Goal: Entertainment & Leisure: Browse casually

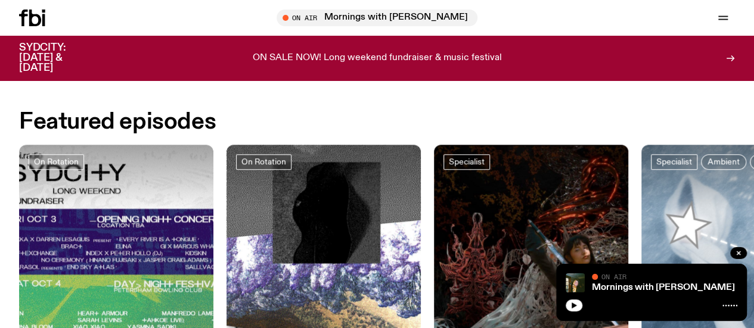
scroll to position [607, 0]
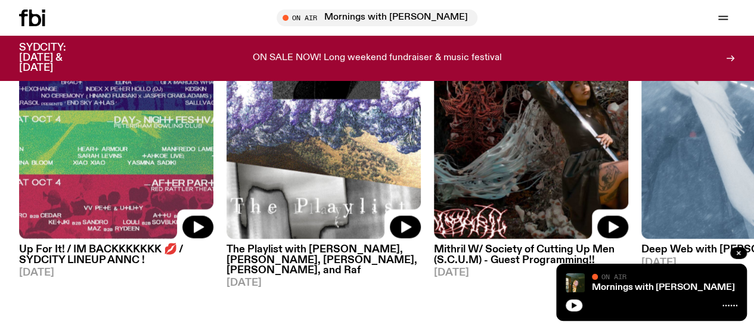
click at [0, 0] on link "Explore" at bounding box center [0, 0] width 0 height 0
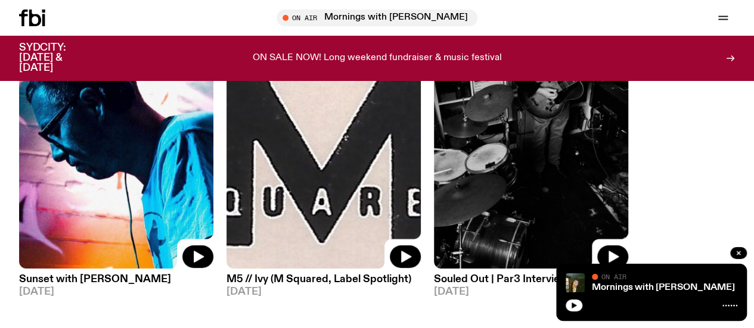
scroll to position [154, 0]
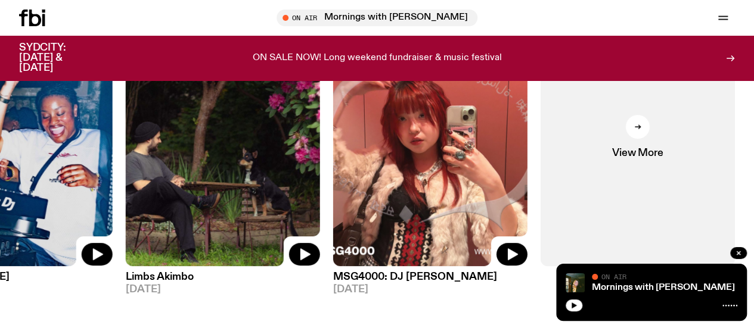
click at [644, 145] on link "View More" at bounding box center [637, 136] width 194 height 259
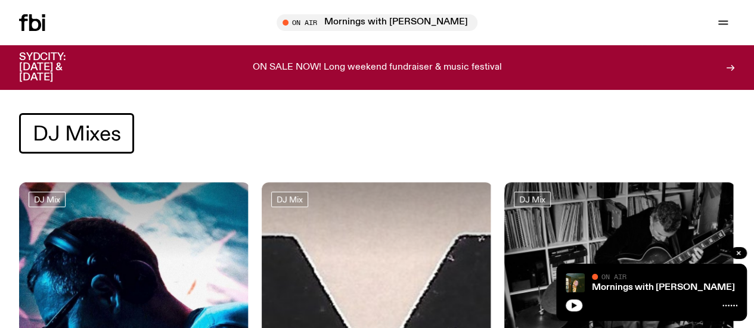
click at [738, 252] on icon "button" at bounding box center [738, 253] width 7 height 7
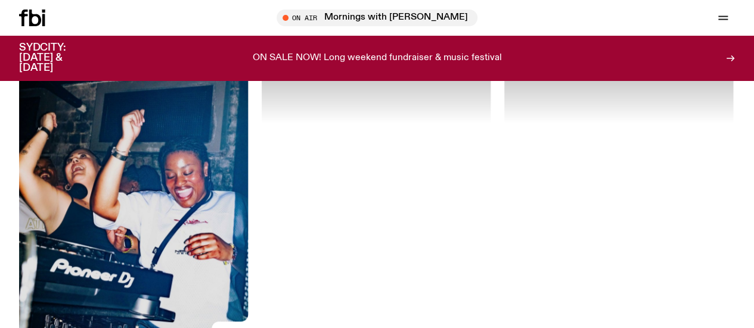
scroll to position [2700, 0]
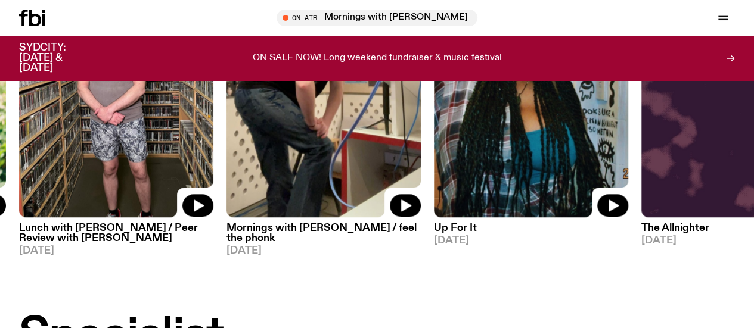
scroll to position [607, 0]
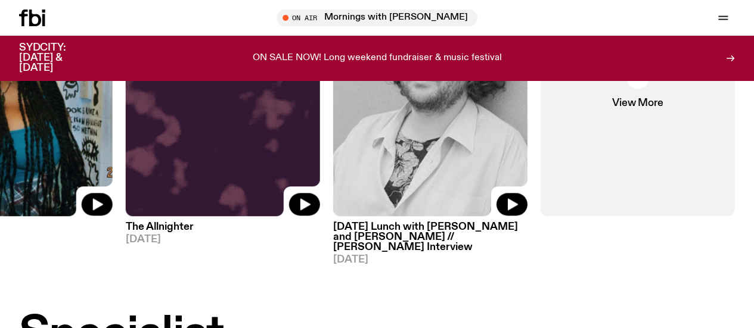
click at [632, 140] on link "View More" at bounding box center [637, 86] width 194 height 259
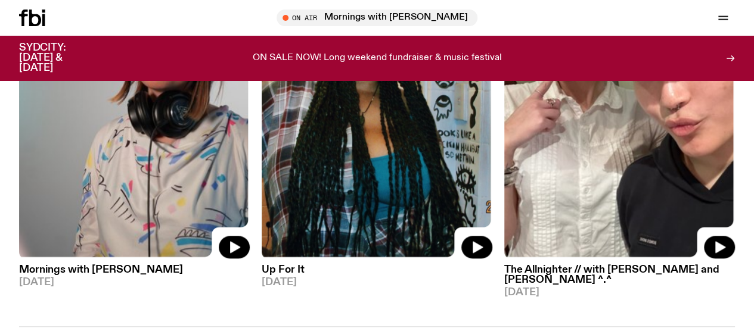
scroll to position [2825, 0]
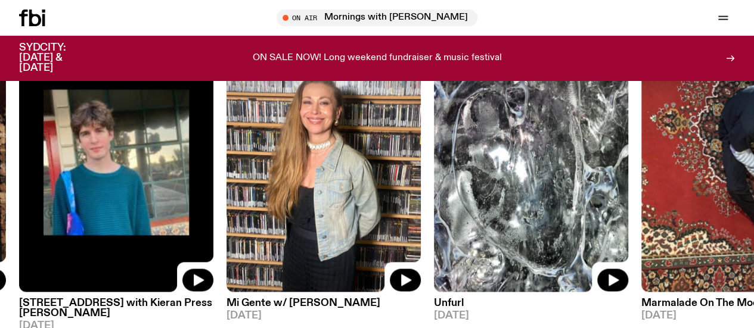
scroll to position [1037, 0]
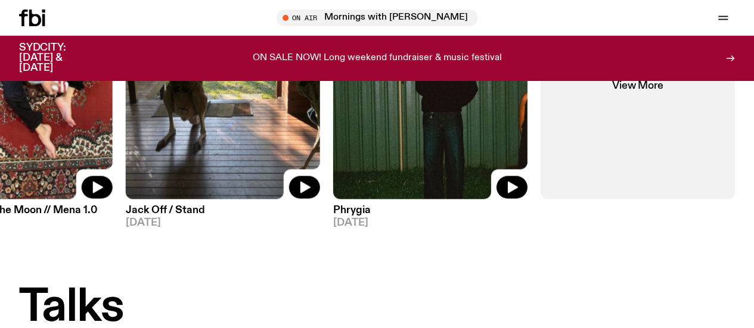
click at [674, 136] on link "View More" at bounding box center [637, 69] width 194 height 259
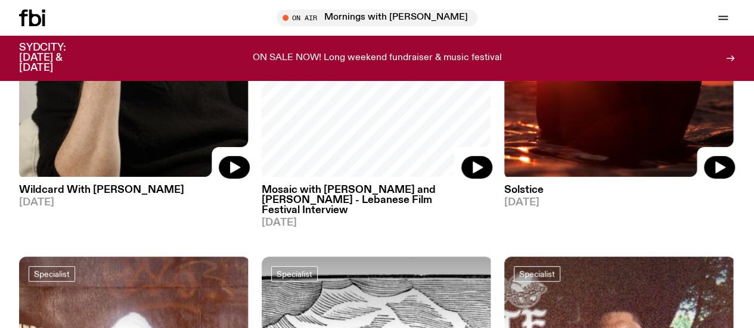
scroll to position [2791, 0]
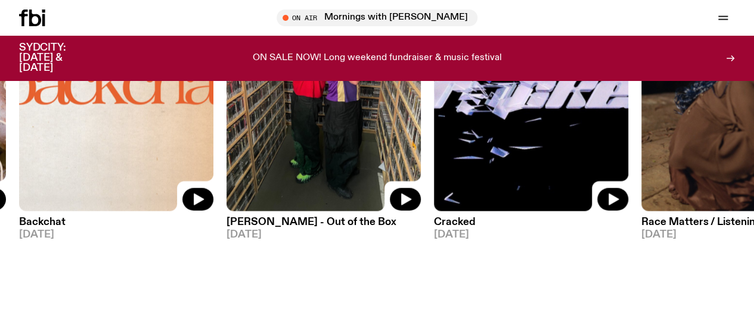
scroll to position [1381, 0]
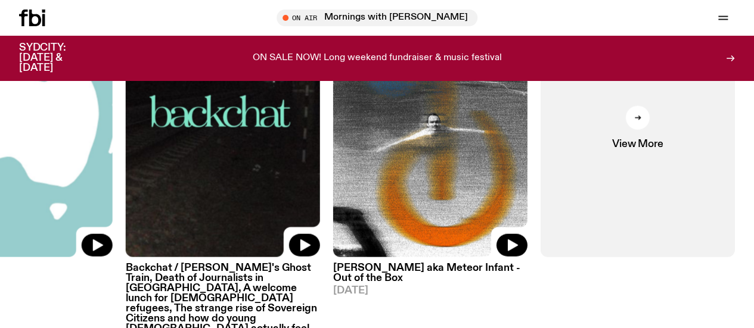
click at [35, 26] on div "Schedule Explore Read Volunteer Newsletter On Air Mornings with Freya Shields T…" at bounding box center [377, 18] width 754 height 36
click at [27, 14] on icon at bounding box center [23, 18] width 8 height 17
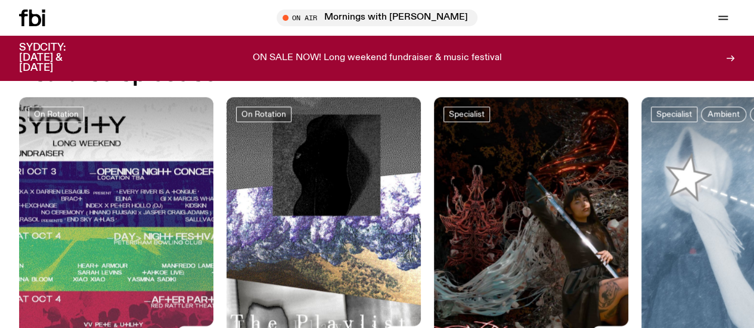
scroll to position [477, 0]
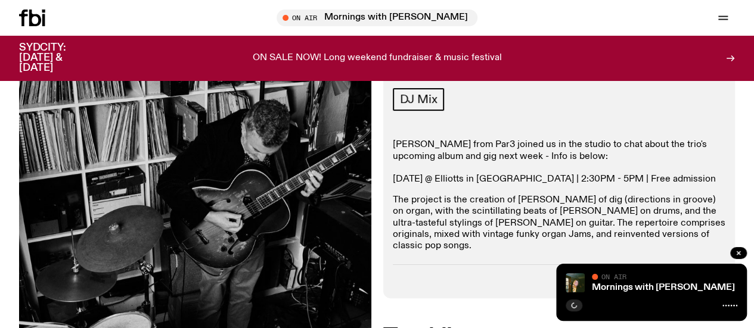
scroll to position [158, 0]
click at [500, 241] on p "The project is the creation of Scott Saunders of dig (directions in groove) on …" at bounding box center [559, 223] width 333 height 57
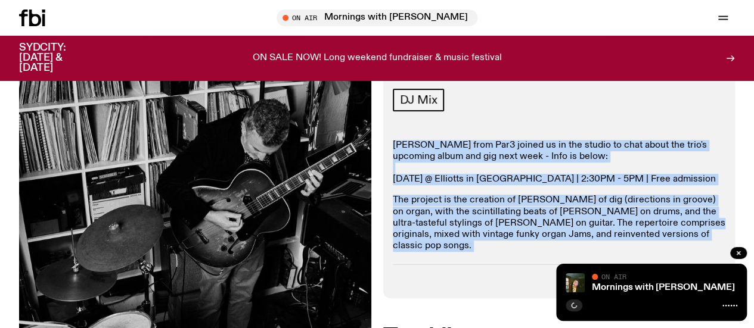
drag, startPoint x: 500, startPoint y: 241, endPoint x: 489, endPoint y: 157, distance: 84.9
click at [489, 157] on div "Scott from Par3 joined us in the studio to chat about the trio's upcoming album…" at bounding box center [559, 196] width 333 height 113
click at [489, 157] on p "Scott from Par3 joined us in the studio to chat about the trio's upcoming album…" at bounding box center [559, 163] width 333 height 46
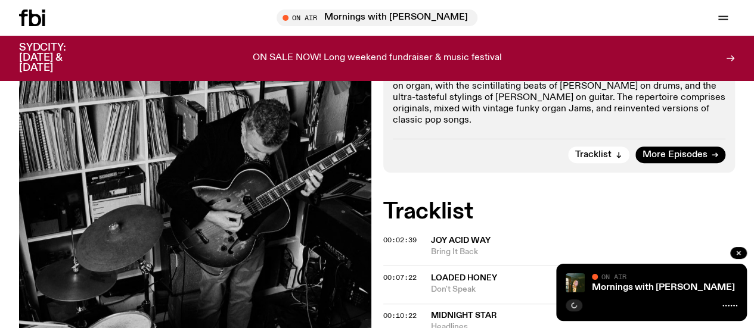
scroll to position [285, 0]
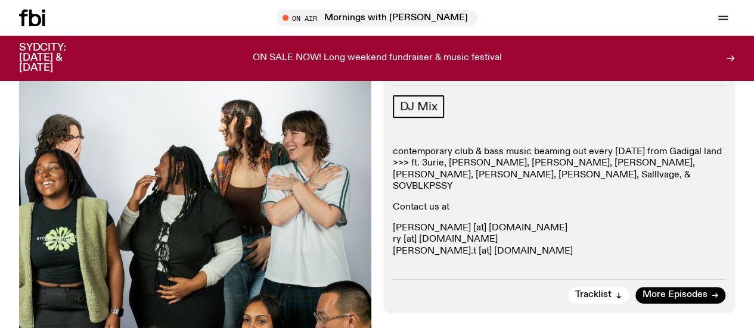
scroll to position [201, 0]
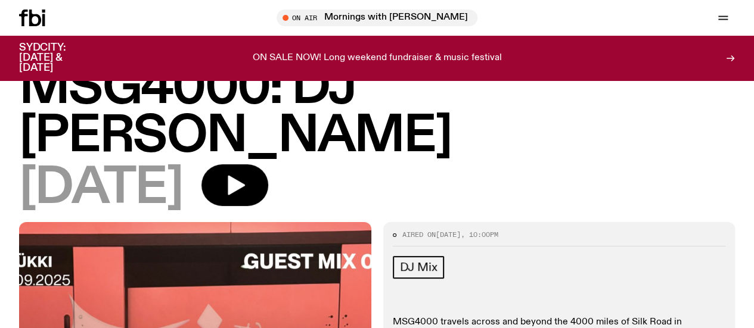
scroll to position [36, 0]
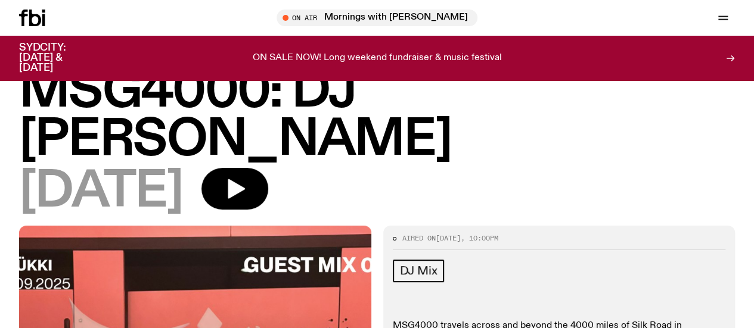
click at [365, 100] on h1 "MSG4000: DJ ÜKKI" at bounding box center [377, 116] width 716 height 97
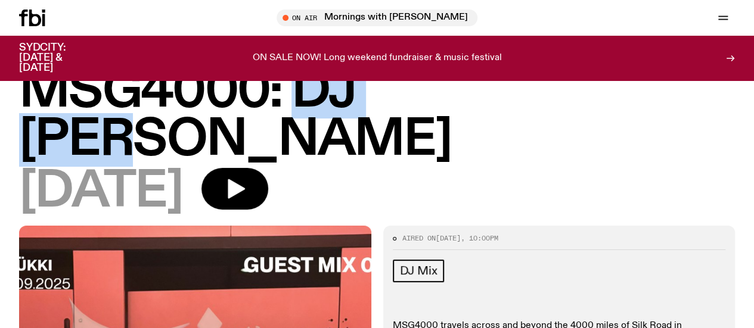
drag, startPoint x: 365, startPoint y: 100, endPoint x: 450, endPoint y: 100, distance: 85.8
click at [450, 100] on h1 "MSG4000: DJ ÜKKI" at bounding box center [377, 116] width 716 height 97
copy h1 "DJ ÜKKI"
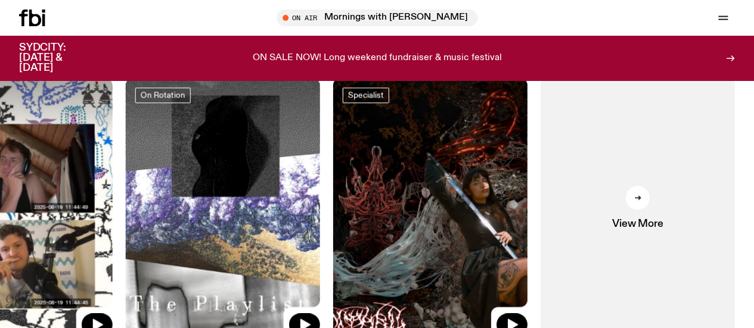
scroll to position [628, 0]
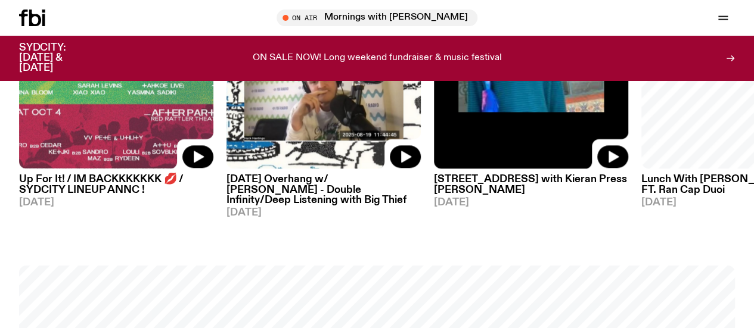
scroll to position [678, 0]
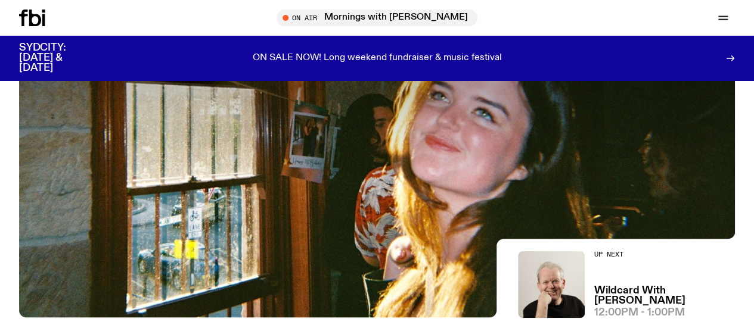
scroll to position [245, 0]
